Goal: Information Seeking & Learning: Learn about a topic

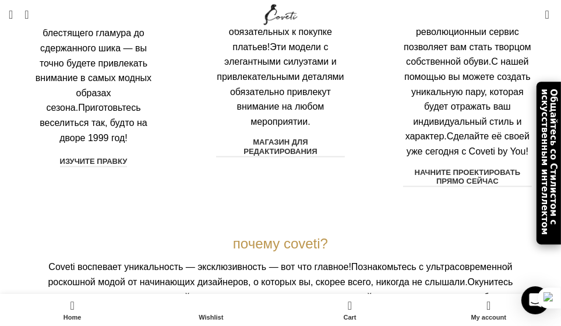
scroll to position [914, 0]
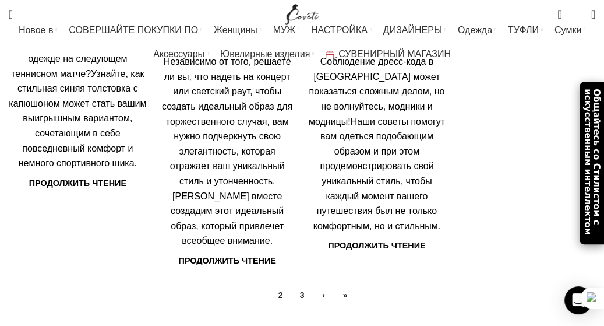
scroll to position [441, 0]
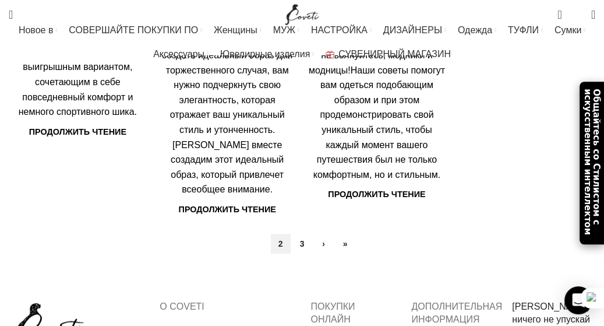
click at [282, 234] on link "2" at bounding box center [281, 244] width 20 height 20
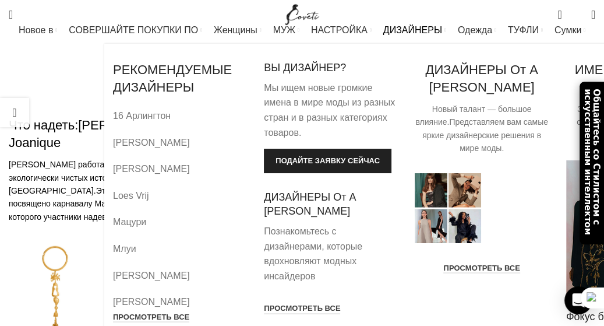
scroll to position [1904, 0]
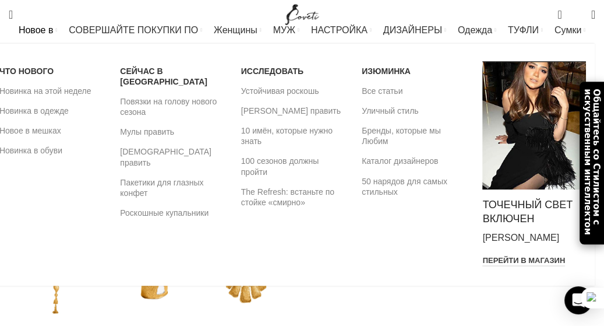
click at [57, 29] on link "Новое в" at bounding box center [38, 30] width 38 height 23
click at [403, 92] on ya-tr-span "Все статьи" at bounding box center [382, 91] width 41 height 10
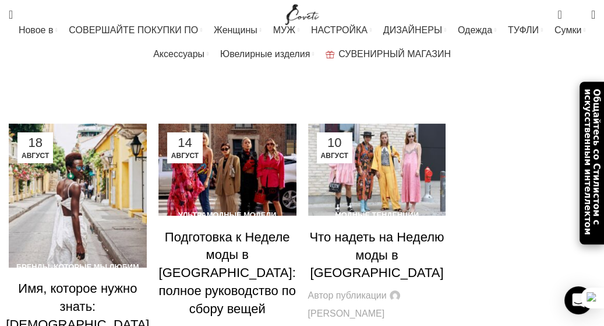
scroll to position [264, 0]
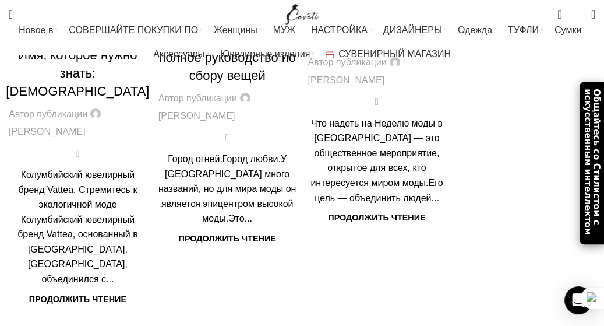
click at [216, 83] on ya-tr-span "Подготовка к Неделе моды в Париже: полное руководство по сбору вещей" at bounding box center [227, 40] width 137 height 86
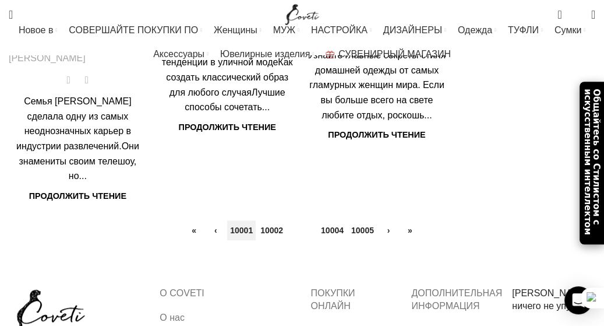
click at [240, 220] on link "10001" at bounding box center [241, 230] width 29 height 20
